Goal: Task Accomplishment & Management: Use online tool/utility

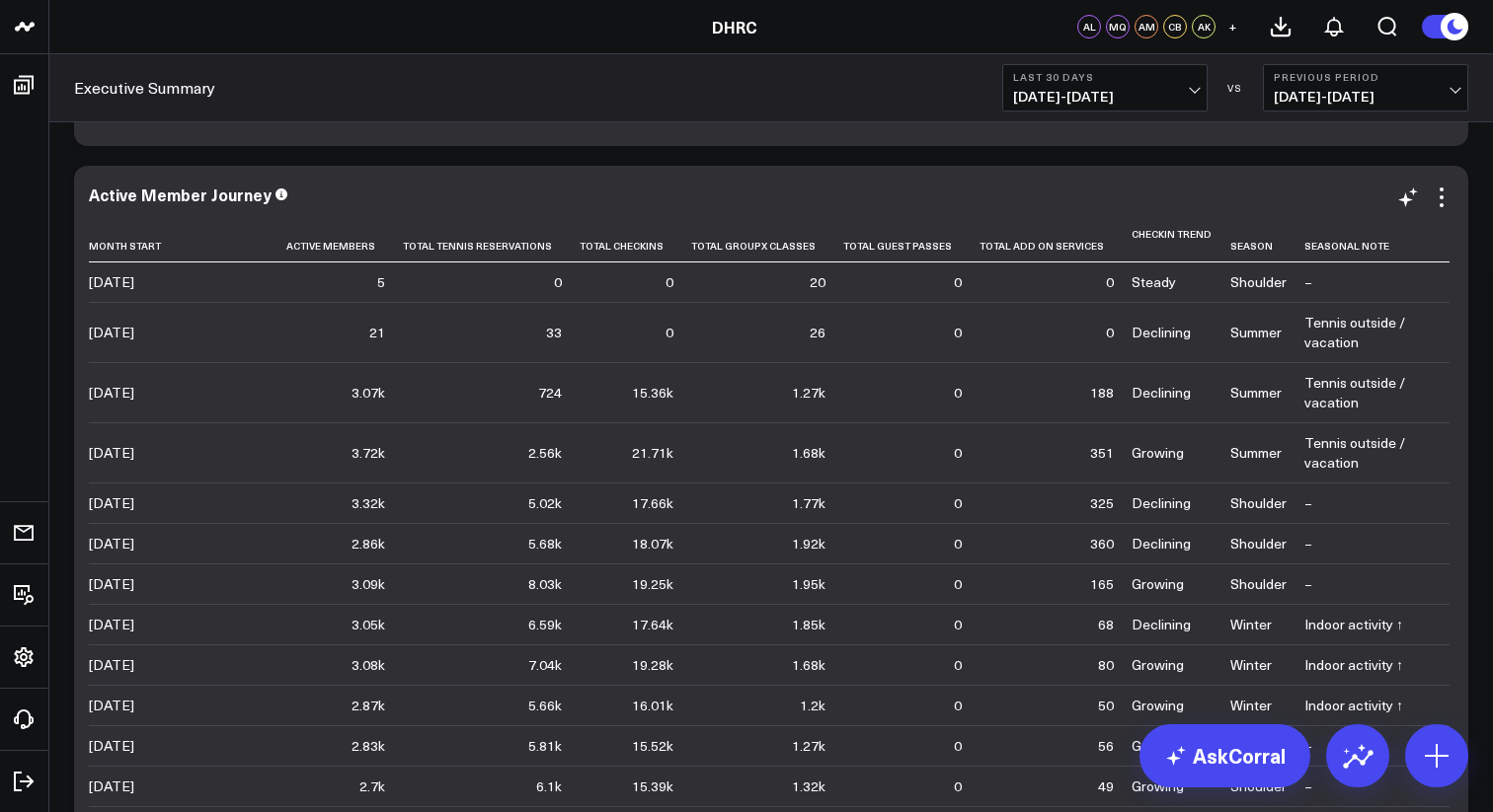
drag, startPoint x: 1484, startPoint y: 130, endPoint x: 1461, endPoint y: 275, distance: 146.8
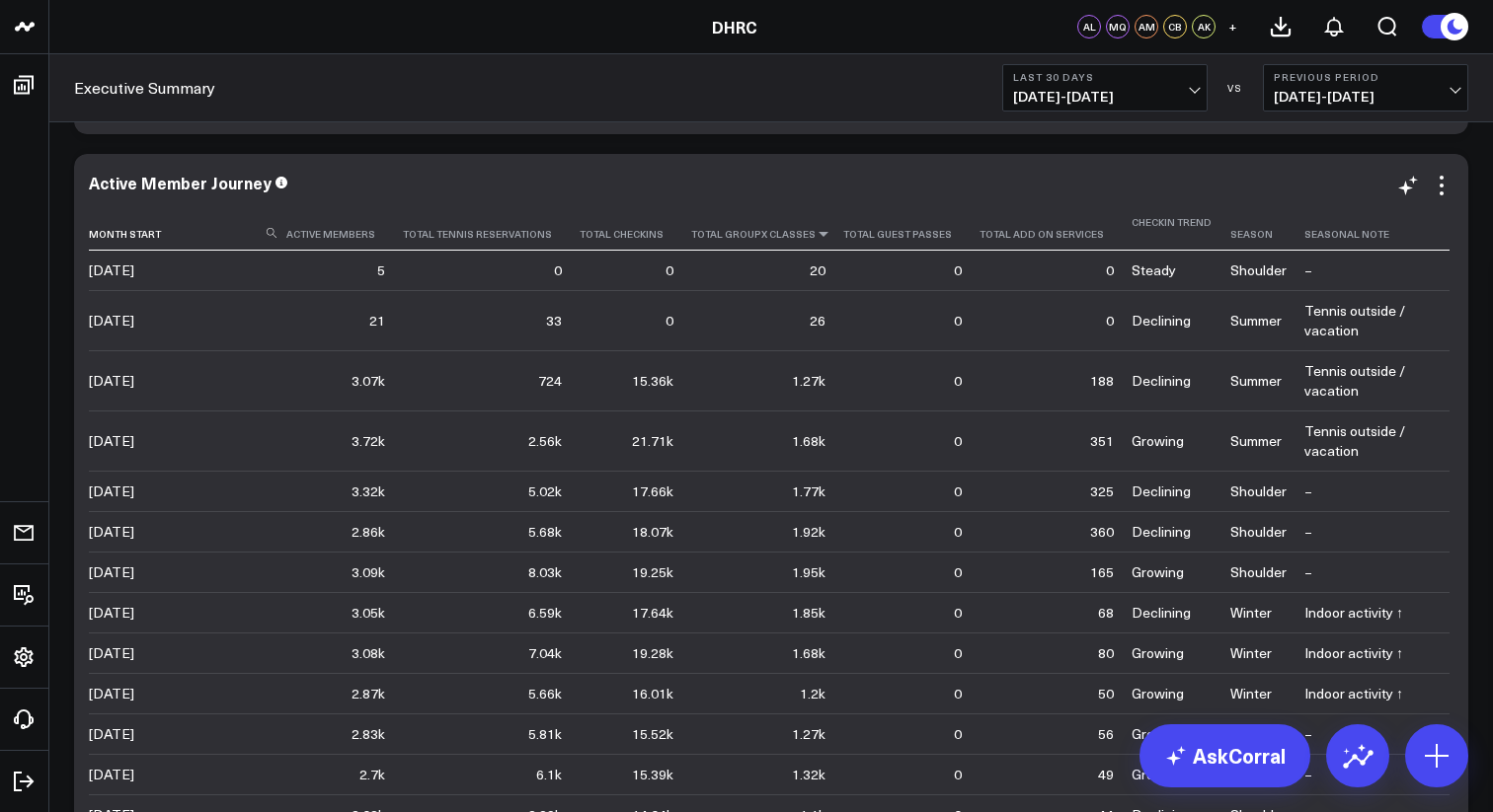
click at [815, 233] on icon at bounding box center [823, 234] width 16 height 12
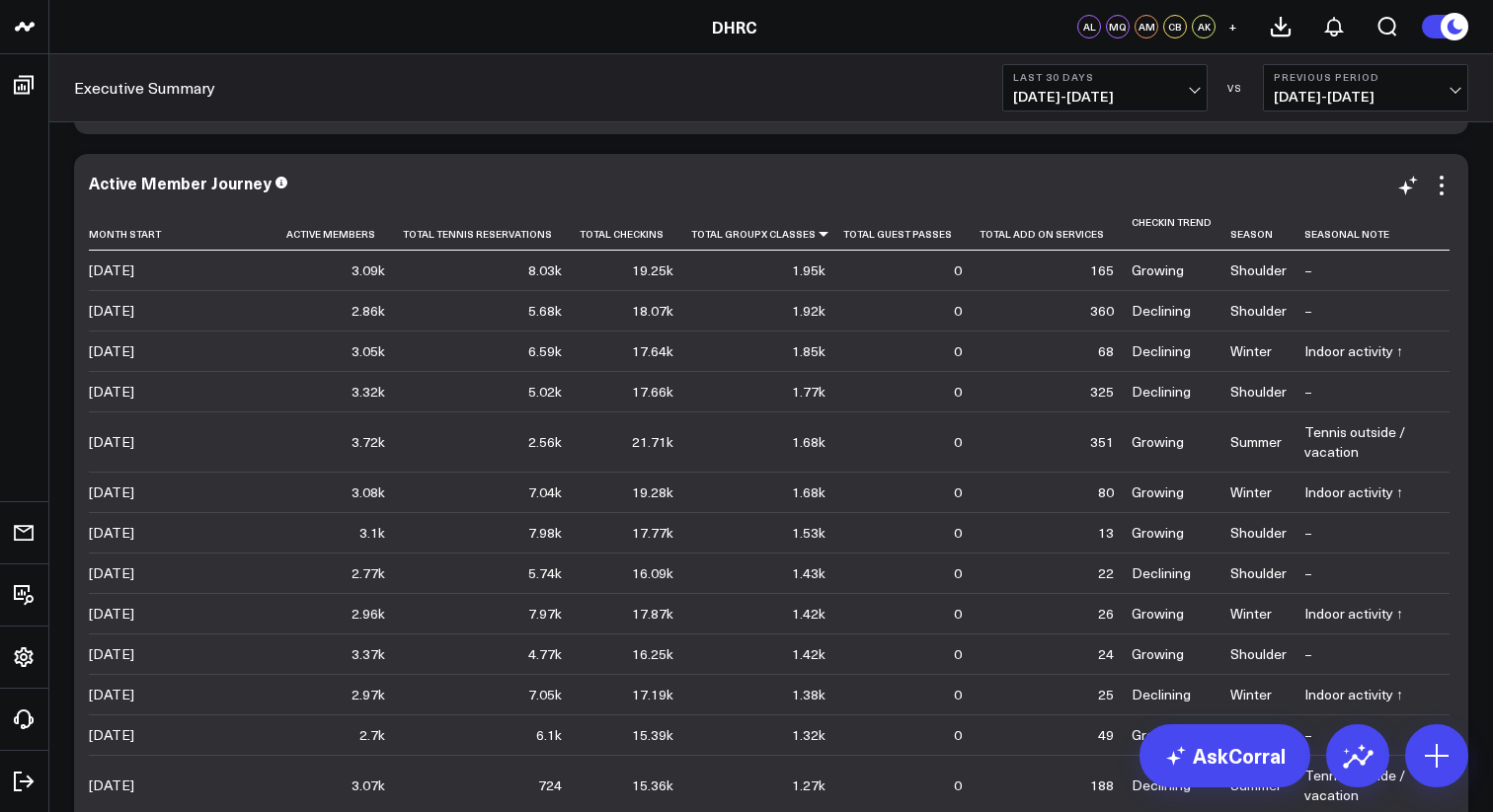
scroll to position [1123, 0]
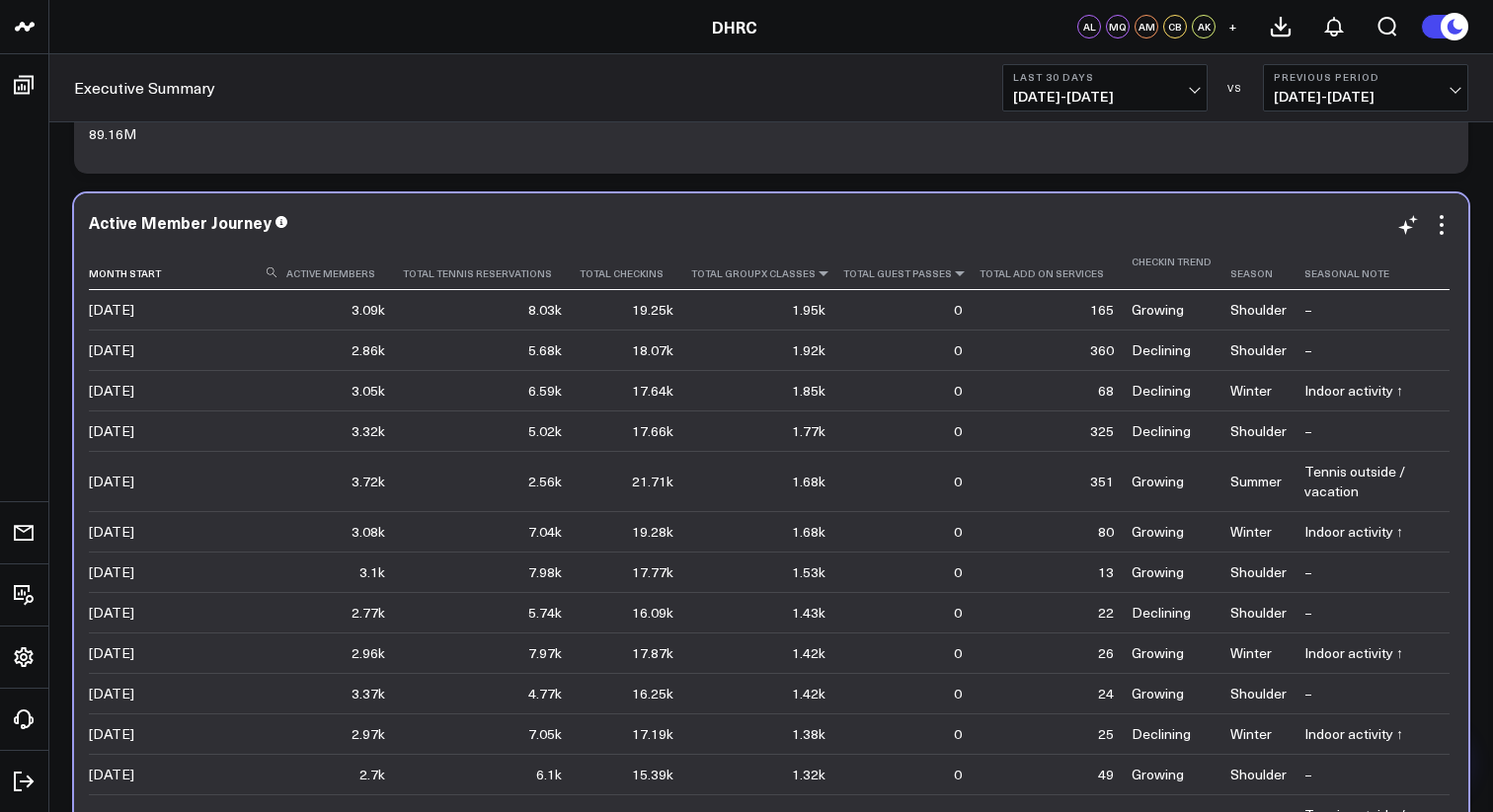
click at [951, 274] on icon at bounding box center [959, 274] width 16 height 12
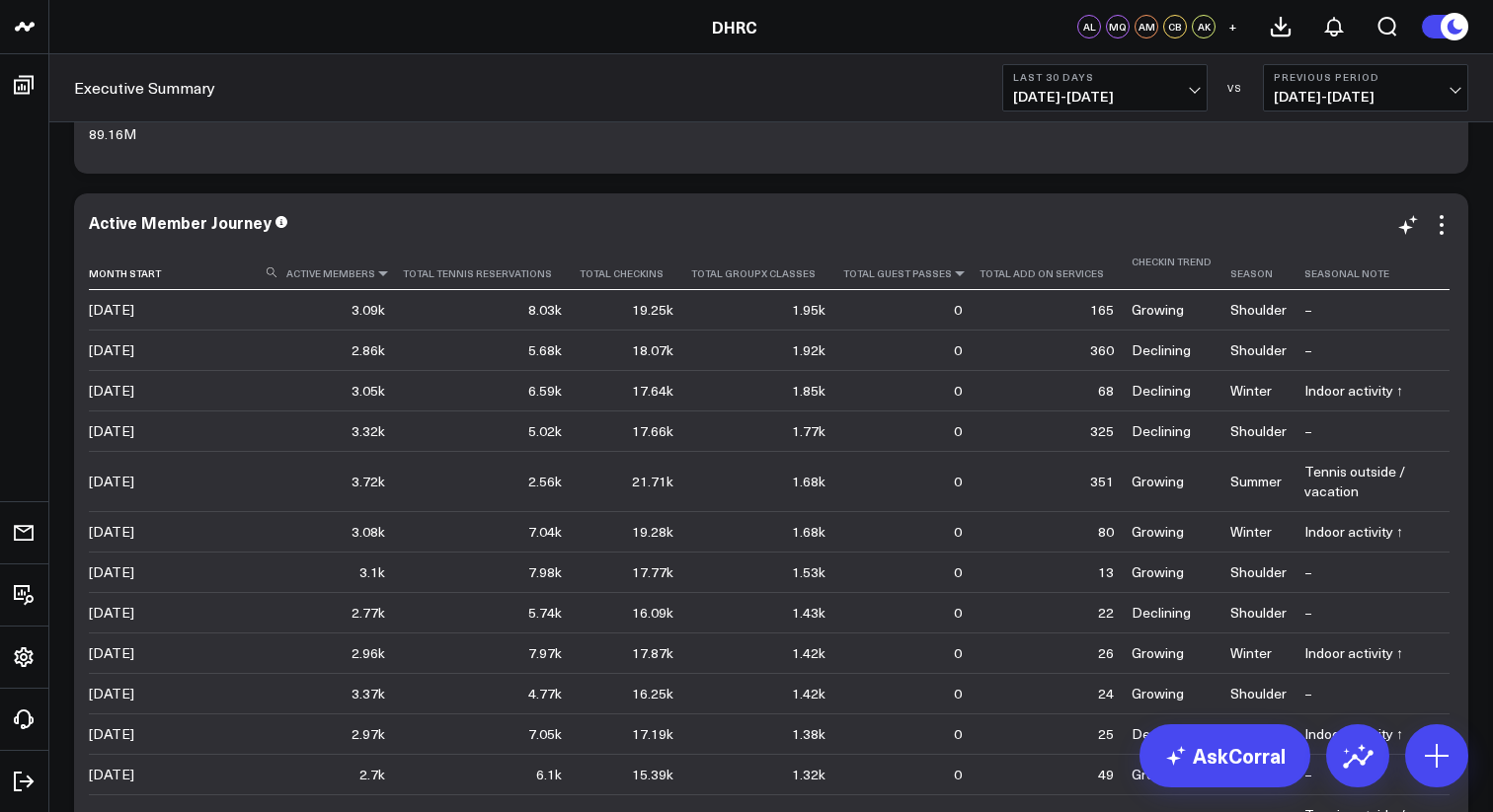
click at [382, 274] on icon at bounding box center [383, 274] width 16 height 12
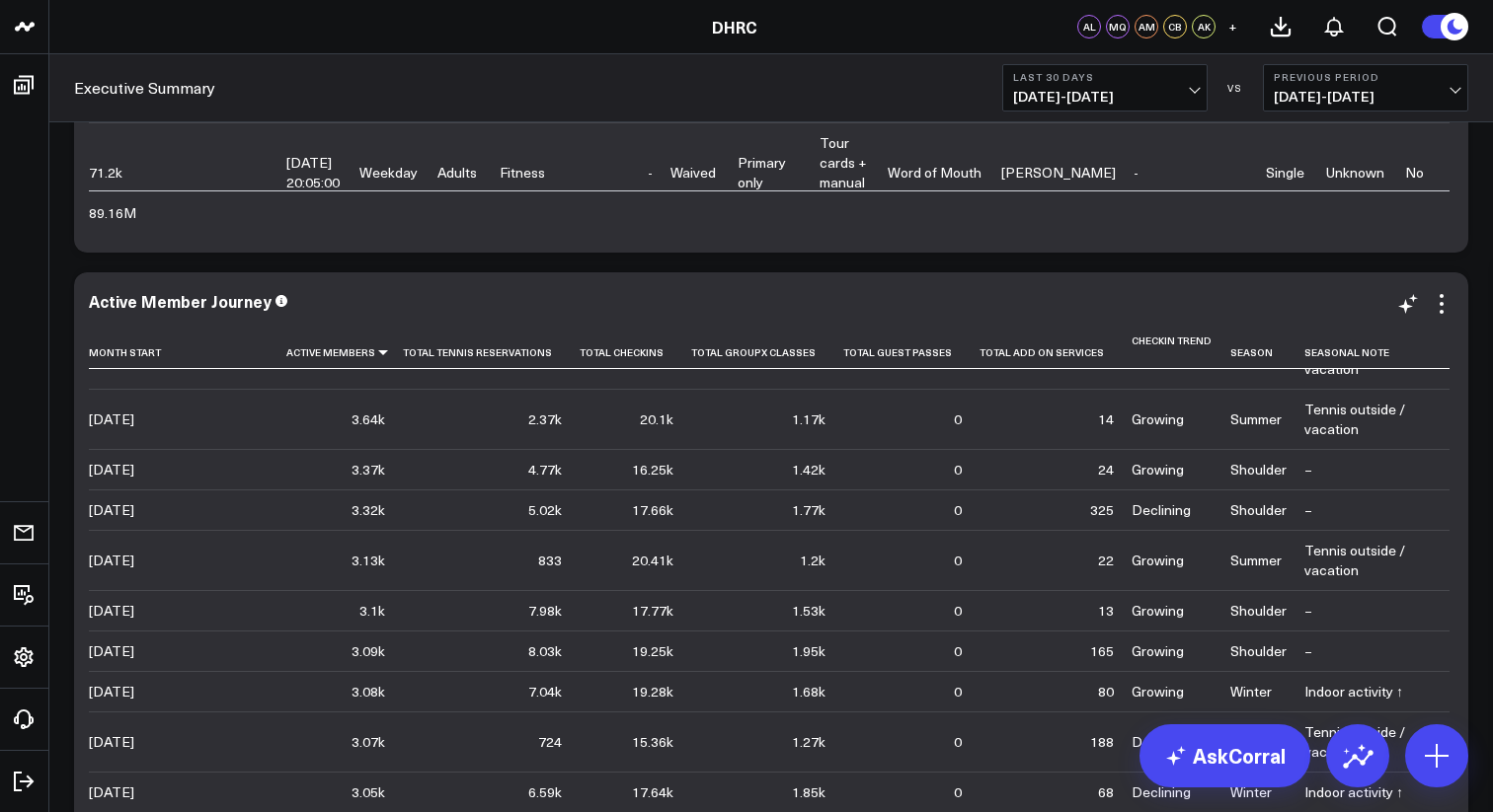
scroll to position [0, 0]
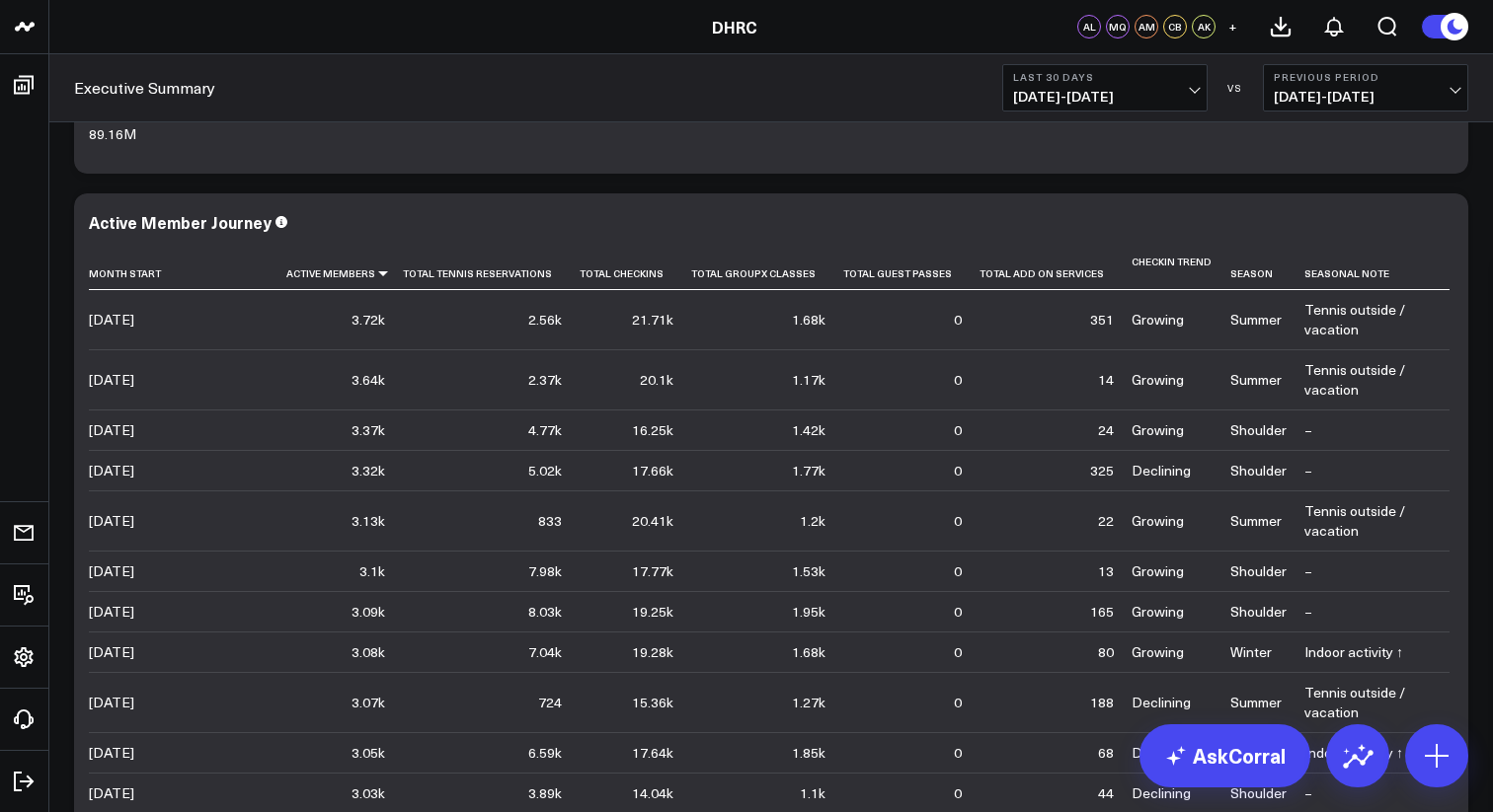
scroll to position [1163, 0]
